Goal: Task Accomplishment & Management: Manage account settings

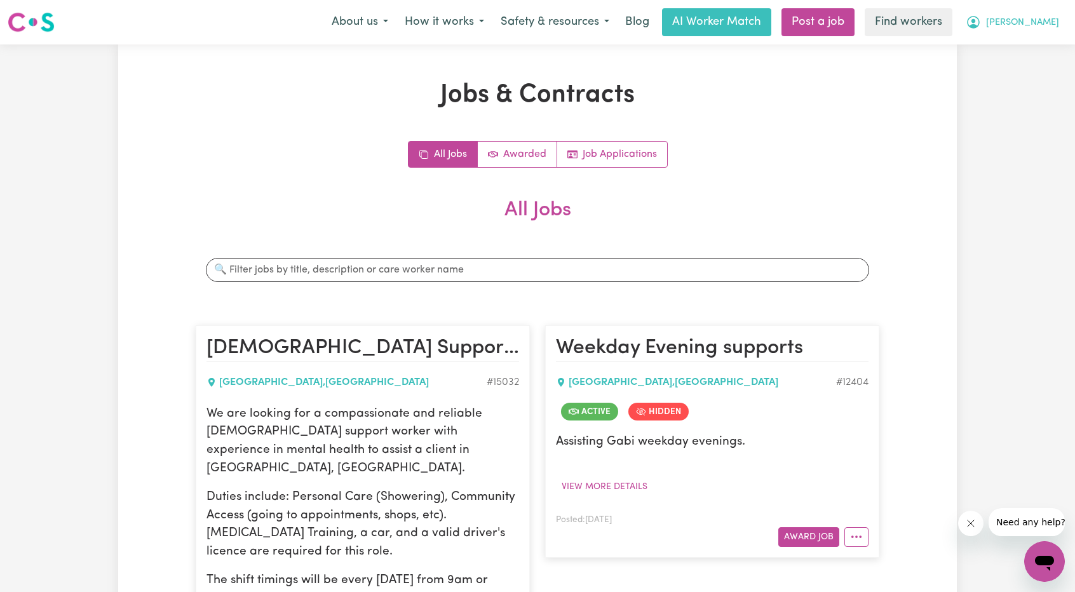
click at [1052, 27] on span "[PERSON_NAME]" at bounding box center [1022, 23] width 73 height 14
click at [1026, 64] on link "Logout" at bounding box center [1016, 73] width 100 height 24
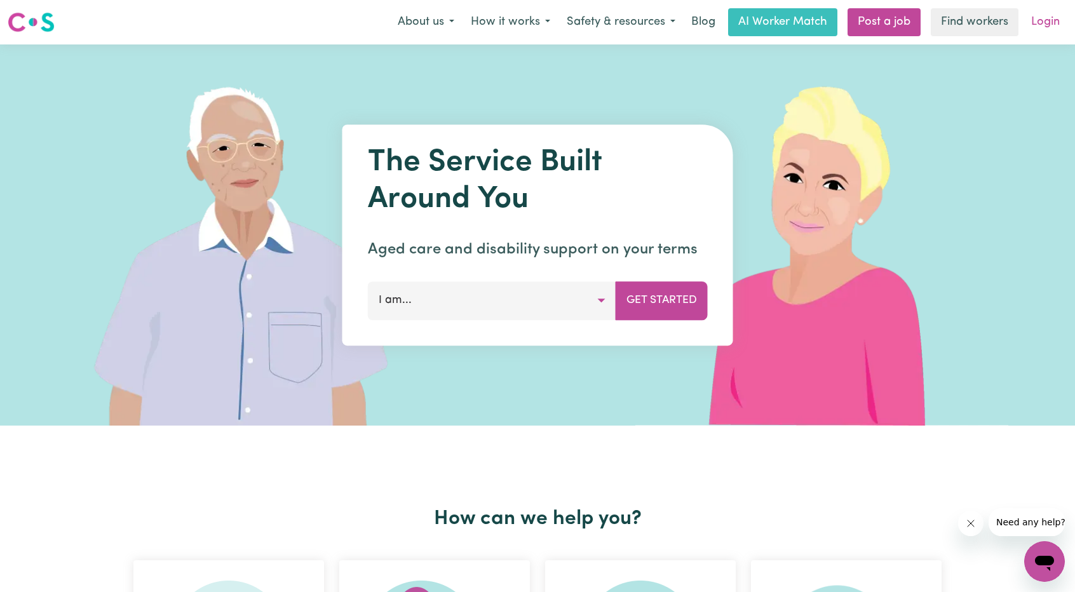
click at [1047, 22] on link "Login" at bounding box center [1045, 22] width 44 height 28
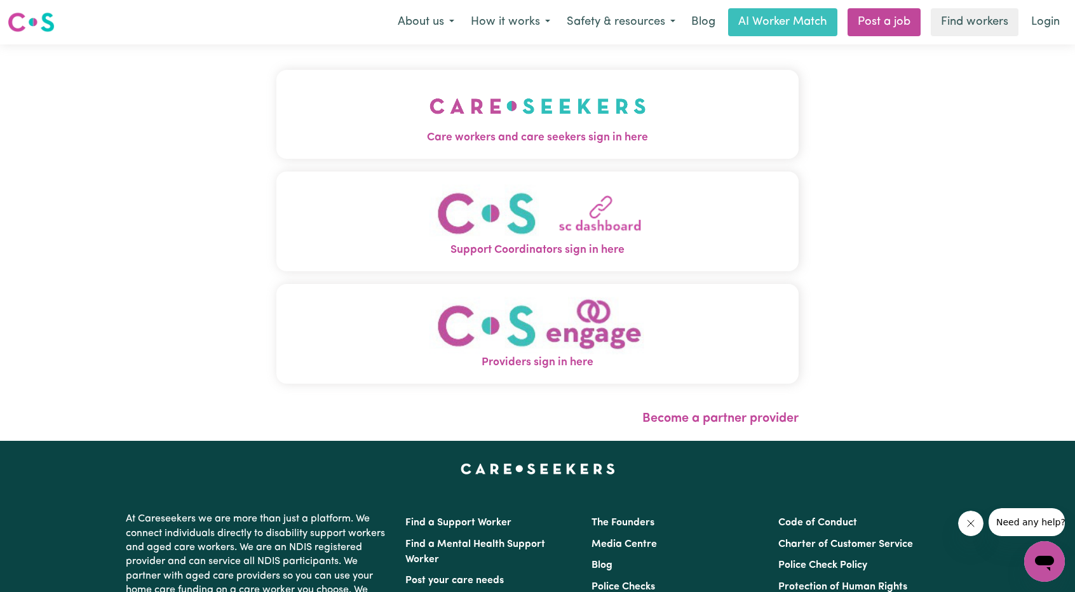
click at [490, 149] on button "Care workers and care seekers sign in here" at bounding box center [537, 114] width 522 height 89
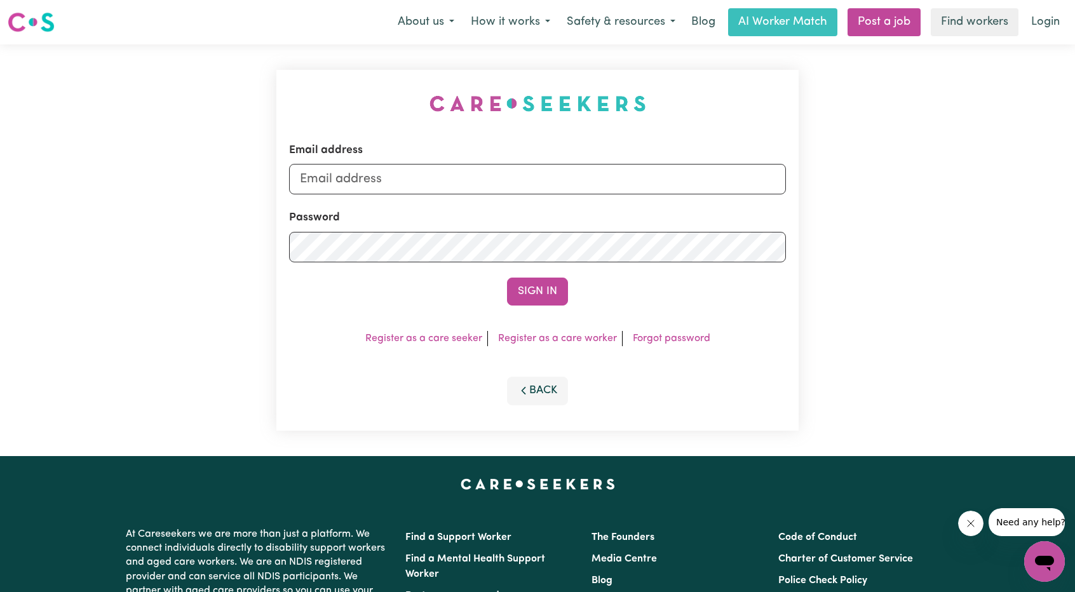
click at [558, 159] on div "Email address" at bounding box center [537, 168] width 497 height 52
click at [559, 173] on input "Email address" at bounding box center [537, 179] width 497 height 30
drag, startPoint x: 367, startPoint y: 182, endPoint x: 664, endPoint y: 210, distance: 298.6
click at [671, 187] on input "[EMAIL_ADDRESS][PERSON_NAME][DOMAIN_NAME]" at bounding box center [537, 179] width 497 height 30
type input "[EMAIL_ADDRESS][DOMAIN_NAME]"
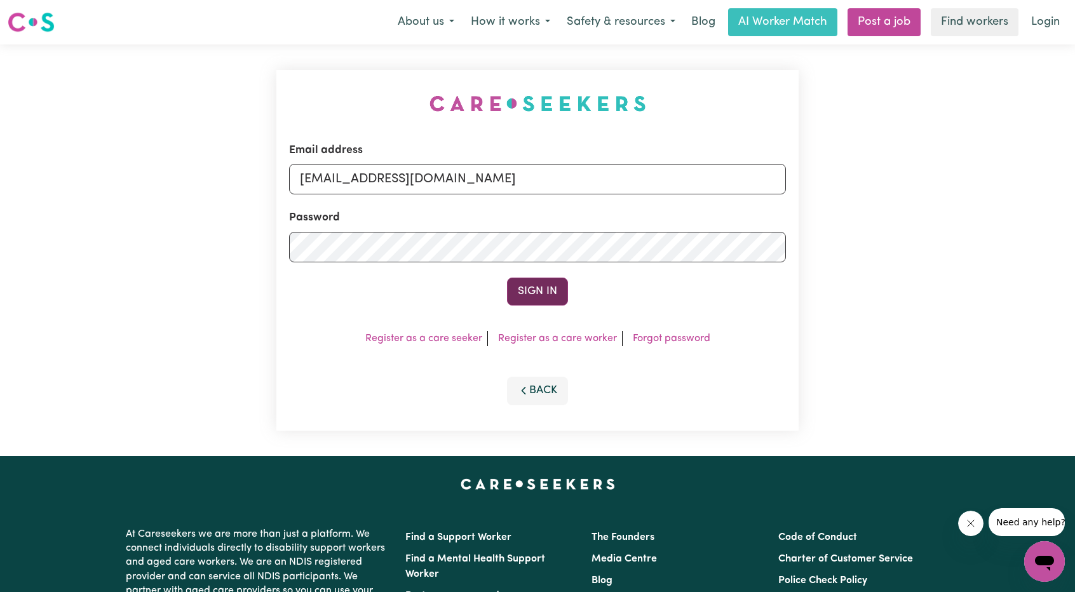
click at [541, 299] on button "Sign In" at bounding box center [537, 292] width 61 height 28
